Goal: Check status: Check status

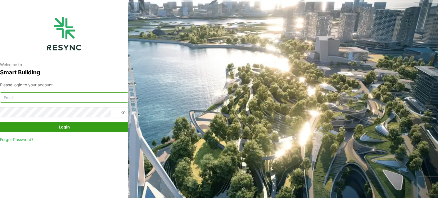
type input "serv354@nus.edu.sg"
click at [54, 126] on span "Login" at bounding box center [64, 127] width 118 height 10
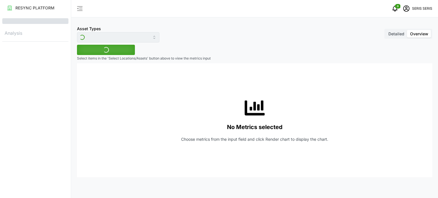
type input "Inverter"
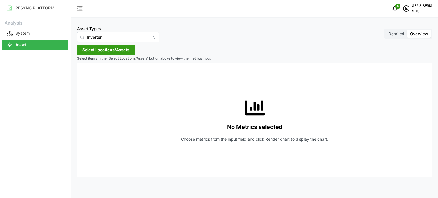
click at [118, 49] on span "Select Locations/Assets" at bounding box center [105, 50] width 47 height 10
click at [91, 74] on span "Select SDC-1" at bounding box center [92, 76] width 4 height 4
